Goal: Transaction & Acquisition: Download file/media

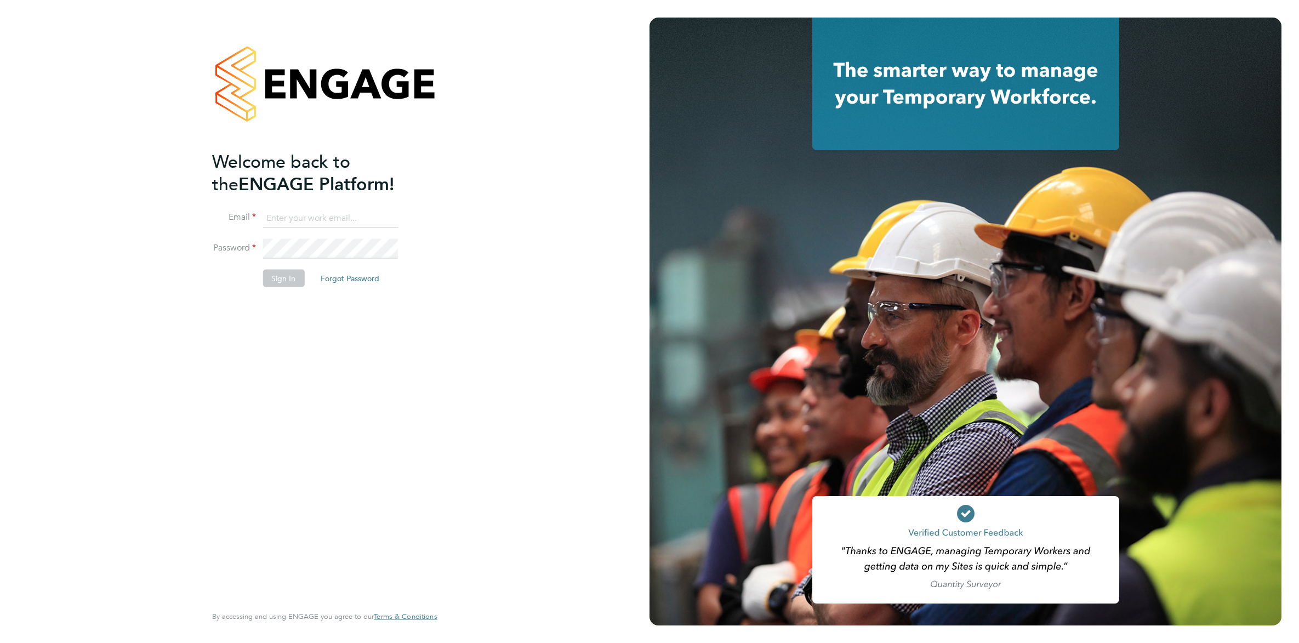
type input "vicki@protechltd.co.uk"
click at [288, 276] on button "Sign In" at bounding box center [283, 279] width 42 height 18
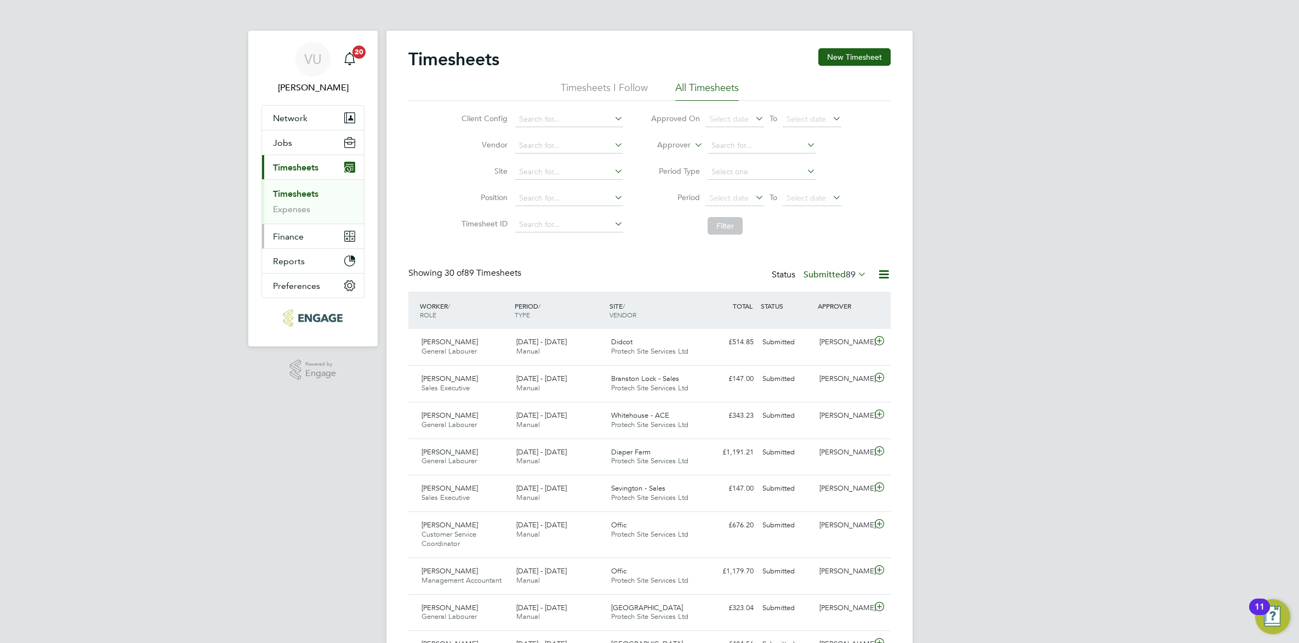
click at [294, 244] on button "Finance" at bounding box center [313, 236] width 102 height 24
click at [298, 222] on link "Invoices & Credit Notes" at bounding box center [307, 223] width 68 height 21
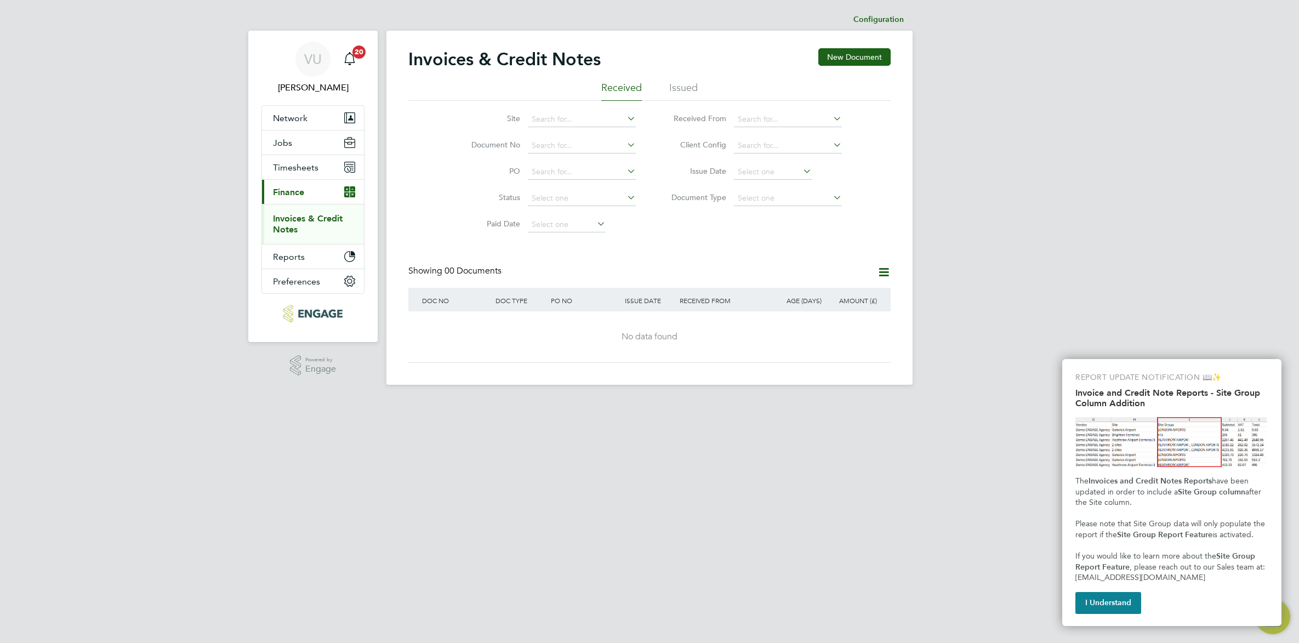
click at [677, 86] on li "Issued" at bounding box center [683, 91] width 28 height 20
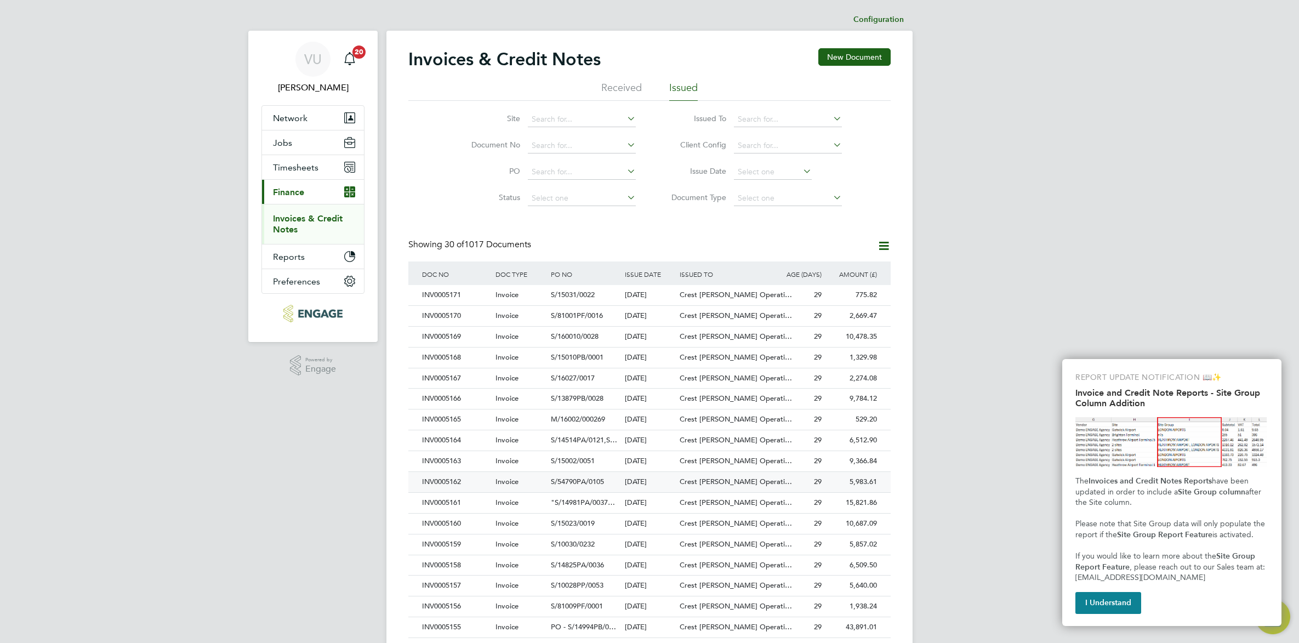
drag, startPoint x: 1110, startPoint y: 603, endPoint x: 873, endPoint y: 481, distance: 266.9
click at [1110, 603] on button "I Understand" at bounding box center [1108, 603] width 66 height 22
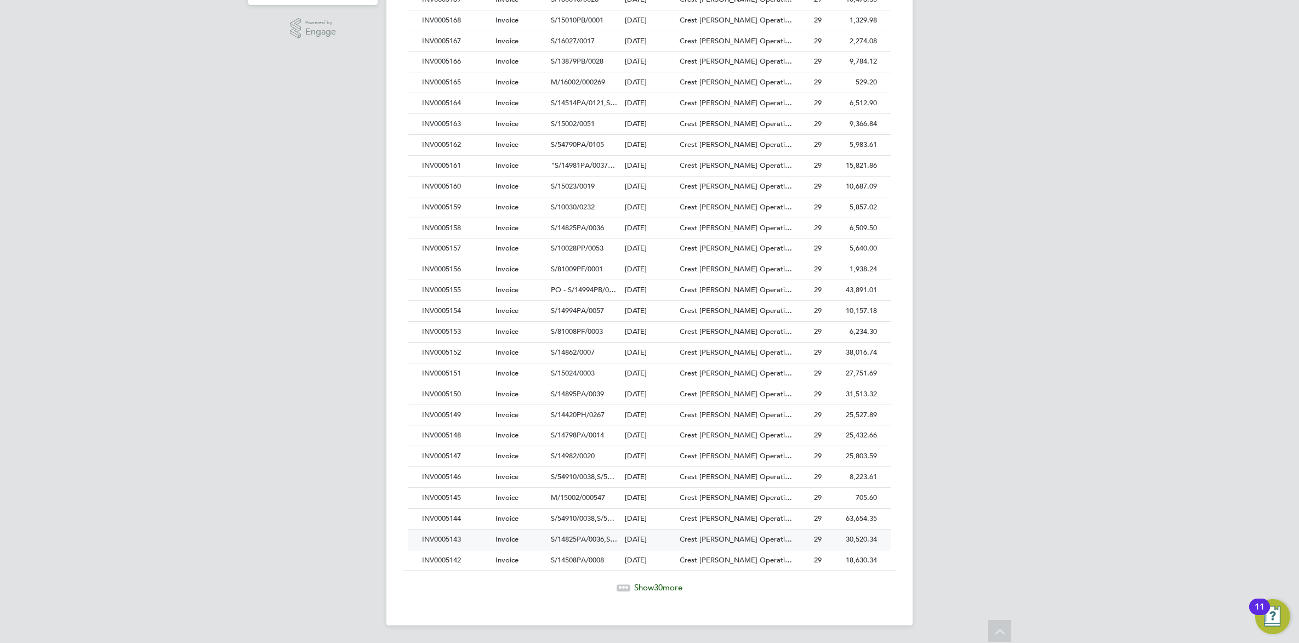
click at [463, 541] on div "INV0005143" at bounding box center [455, 539] width 73 height 20
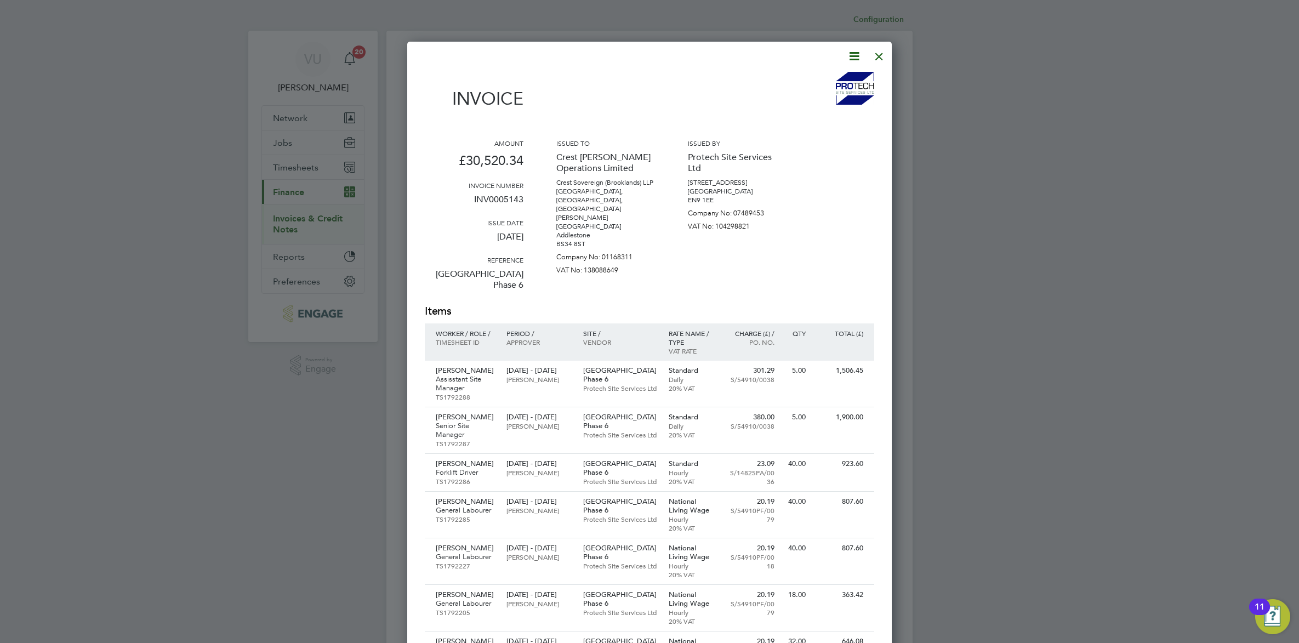
click at [853, 53] on icon at bounding box center [854, 56] width 14 height 14
click at [831, 81] on li "Download Invoice" at bounding box center [820, 82] width 76 height 15
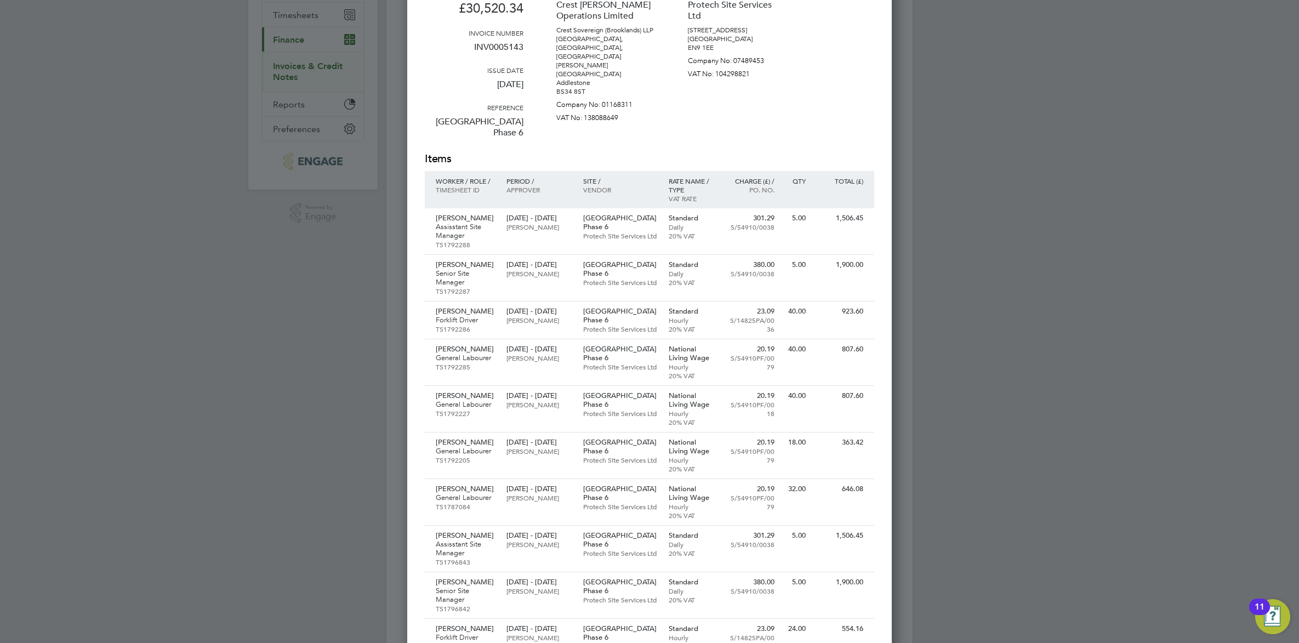
scroll to position [102, 0]
